Goal: Check status

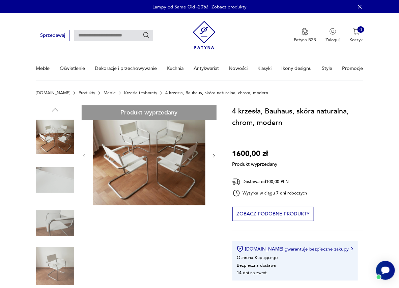
click at [392, 95] on section "[DOMAIN_NAME] Produkty Meble Krzesła i taborety 4 krzesła, Bauhaus, skóra natur…" at bounding box center [199, 97] width 399 height 15
click at [329, 31] on div "Zaloguj się jako klient Zaloguj się jako sprzedawca Zarejestruj się jako klient…" at bounding box center [329, 61] width 70 height 96
click at [321, 52] on link "Zaloguj się jako klient" at bounding box center [329, 53] width 70 height 16
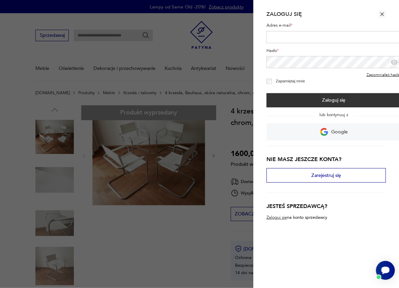
click at [293, 39] on input "Adres e-mail *" at bounding box center [334, 37] width 135 height 12
type input "**********"
click at [393, 64] on icon "button" at bounding box center [394, 62] width 6 height 5
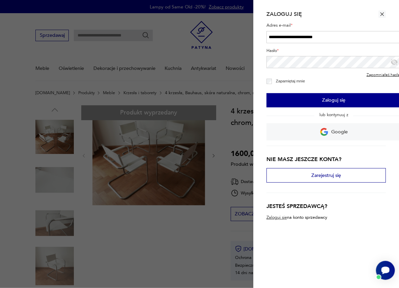
click at [332, 102] on button "Zaloguj się" at bounding box center [334, 100] width 135 height 14
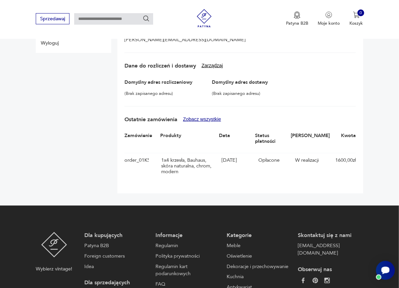
click at [199, 119] on button "Zobacz wszystkie" at bounding box center [202, 119] width 38 height 6
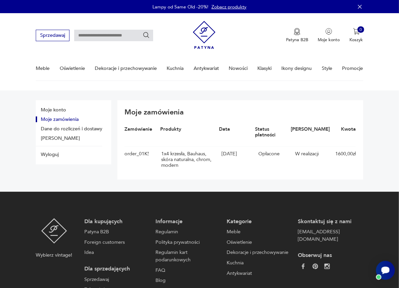
click at [140, 152] on div "order_01K58FTCPG0XBWWX643G8KZZED" at bounding box center [137, 159] width 24 height 17
copy div "order_01K58FTCPG0XBWWX643G8KZZED"
drag, startPoint x: 182, startPoint y: 166, endPoint x: 162, endPoint y: 152, distance: 24.0
click at [162, 152] on div "1 x 4 krzesła, Bauhaus, skóra naturalna, chrom, modern" at bounding box center [190, 159] width 57 height 17
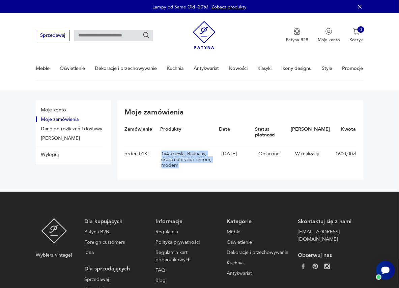
copy div "1 x 4 krzesła, Bauhaus, skóra naturalna, chrom, modern"
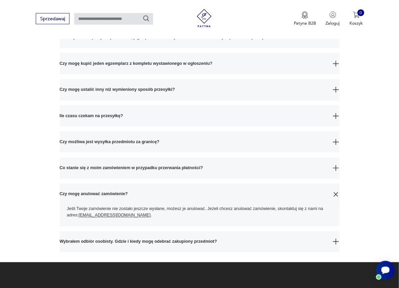
scroll to position [297, 0]
